Goal: Task Accomplishment & Management: Manage account settings

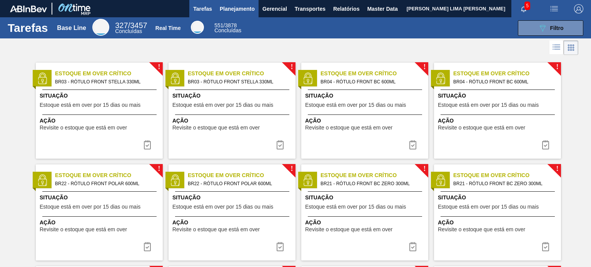
click at [243, 15] on button "Planejamento" at bounding box center [237, 8] width 43 height 17
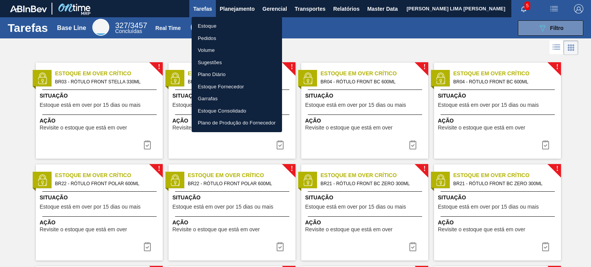
click at [231, 26] on li "Estoque" at bounding box center [237, 26] width 90 height 12
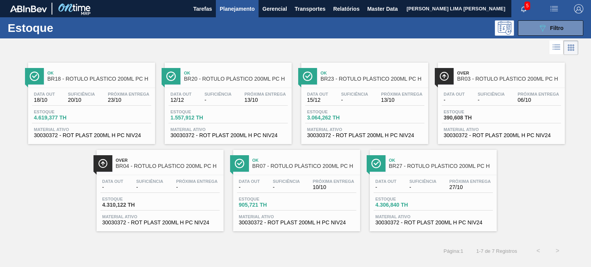
click at [198, 103] on div "Data out 12/12 Suficiência - Próxima Entrega 13/10" at bounding box center [227, 99] width 119 height 14
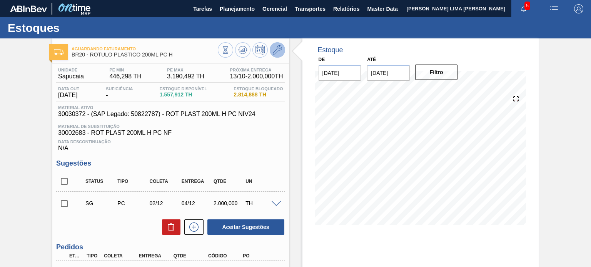
click at [277, 53] on icon at bounding box center [277, 49] width 9 height 9
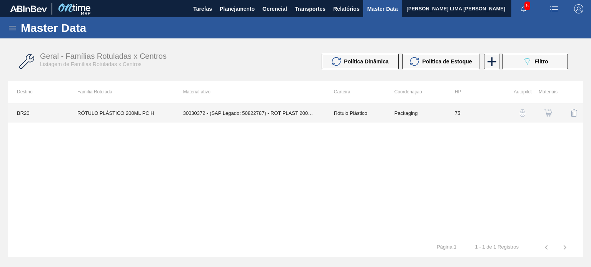
click at [411, 117] on td "Packaging" at bounding box center [415, 112] width 60 height 19
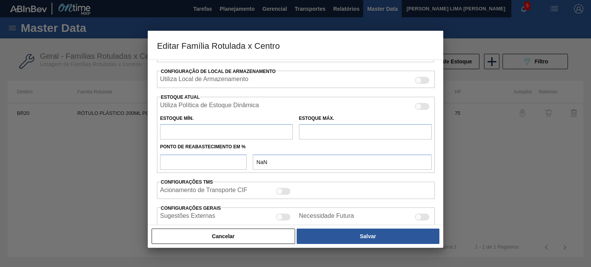
type input "Rótulo Plástico"
type input "RÓTULO PLÁSTICO 200ML PC H"
type input "BR20 - [GEOGRAPHIC_DATA]"
type input "75"
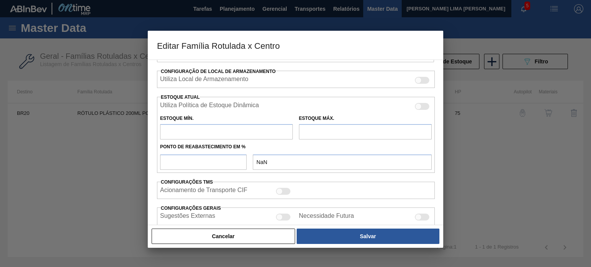
type input "446,298"
type input "3.190,492"
type input "50"
type input "1.818,395"
checkbox input "true"
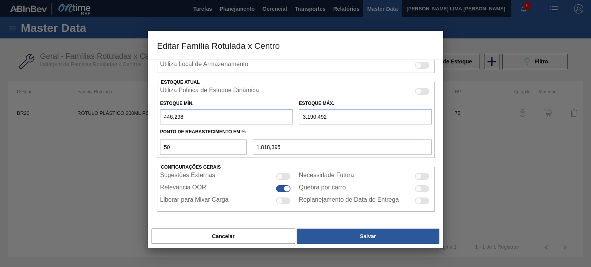
scroll to position [160, 0]
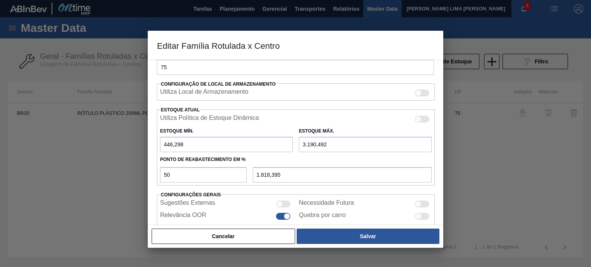
click at [418, 116] on div at bounding box center [418, 119] width 7 height 7
checkbox input "true"
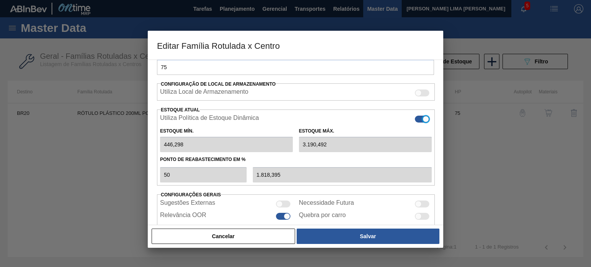
type input "0"
type input "0,000"
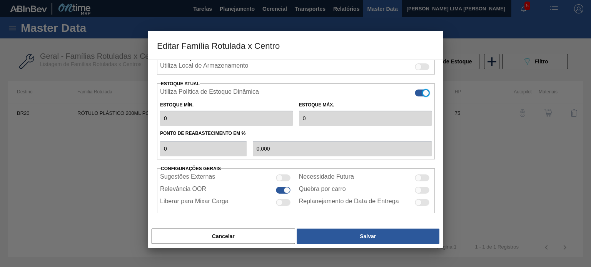
scroll to position [109, 0]
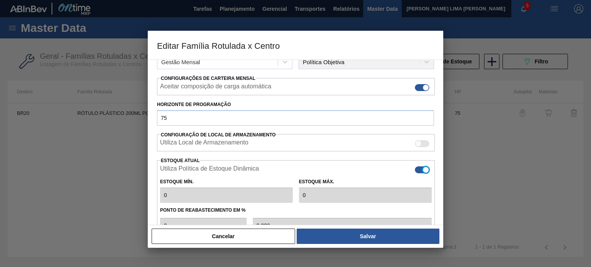
click at [240, 166] on label "Utiliza Política de Estoque Dinâmica" at bounding box center [209, 169] width 99 height 9
click at [414, 173] on input "Utiliza Política de Estoque Dinâmica" at bounding box center [414, 173] width 0 height 0
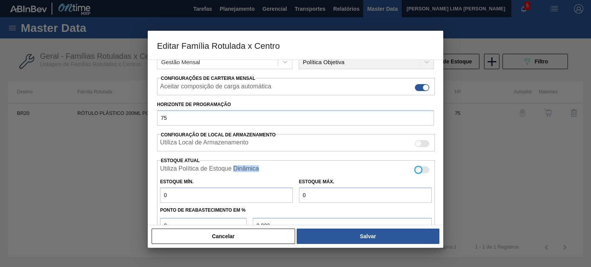
click at [240, 166] on label "Utiliza Política de Estoque Dinâmica" at bounding box center [209, 169] width 99 height 9
click at [414, 173] on input "Utiliza Política de Estoque Dinâmica" at bounding box center [414, 173] width 0 height 0
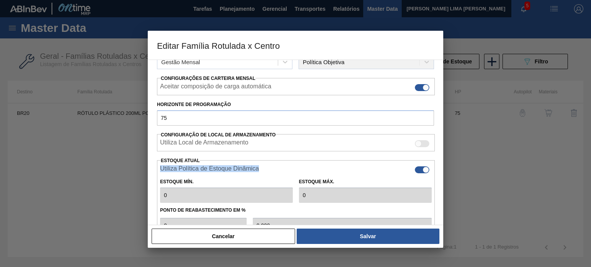
click at [240, 166] on label "Utiliza Política de Estoque Dinâmica" at bounding box center [209, 169] width 99 height 9
click at [414, 173] on input "Utiliza Política de Estoque Dinâmica" at bounding box center [414, 173] width 0 height 0
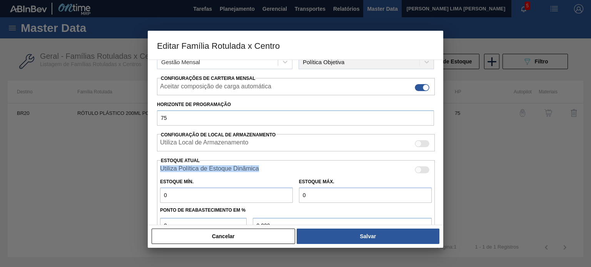
click at [250, 167] on label "Utiliza Política de Estoque Dinâmica" at bounding box center [209, 169] width 99 height 9
click at [414, 173] on input "Utiliza Política de Estoque Dinâmica" at bounding box center [414, 173] width 0 height 0
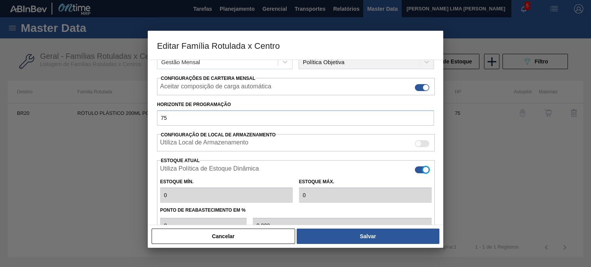
click at [250, 167] on label "Utiliza Política de Estoque Dinâmica" at bounding box center [209, 169] width 99 height 9
click at [414, 173] on input "Utiliza Política de Estoque Dinâmica" at bounding box center [414, 173] width 0 height 0
checkbox input "false"
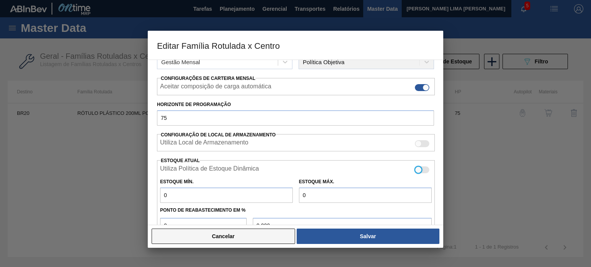
click at [269, 237] on button "Cancelar" at bounding box center [223, 236] width 143 height 15
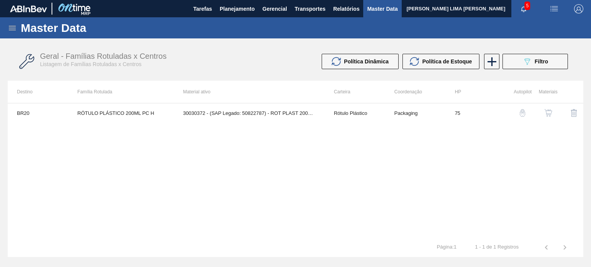
click at [287, 177] on div "BR20 RÓTULO PLÁSTICO 200ML PC H 30030372 - (SAP Legado: 50822787) - ROT PLAST 2…" at bounding box center [295, 170] width 575 height 135
